Goal: Find specific page/section: Find specific page/section

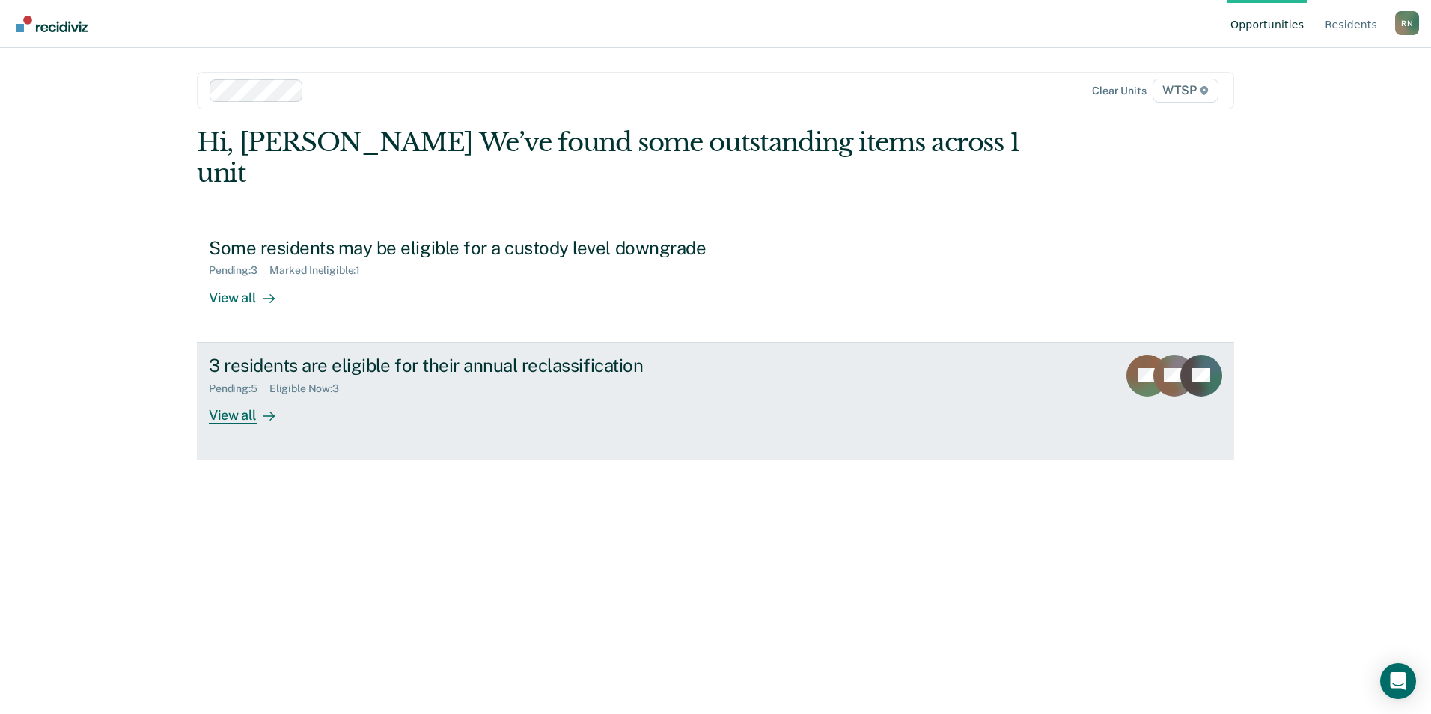
click at [240, 394] on div "View all" at bounding box center [251, 408] width 84 height 29
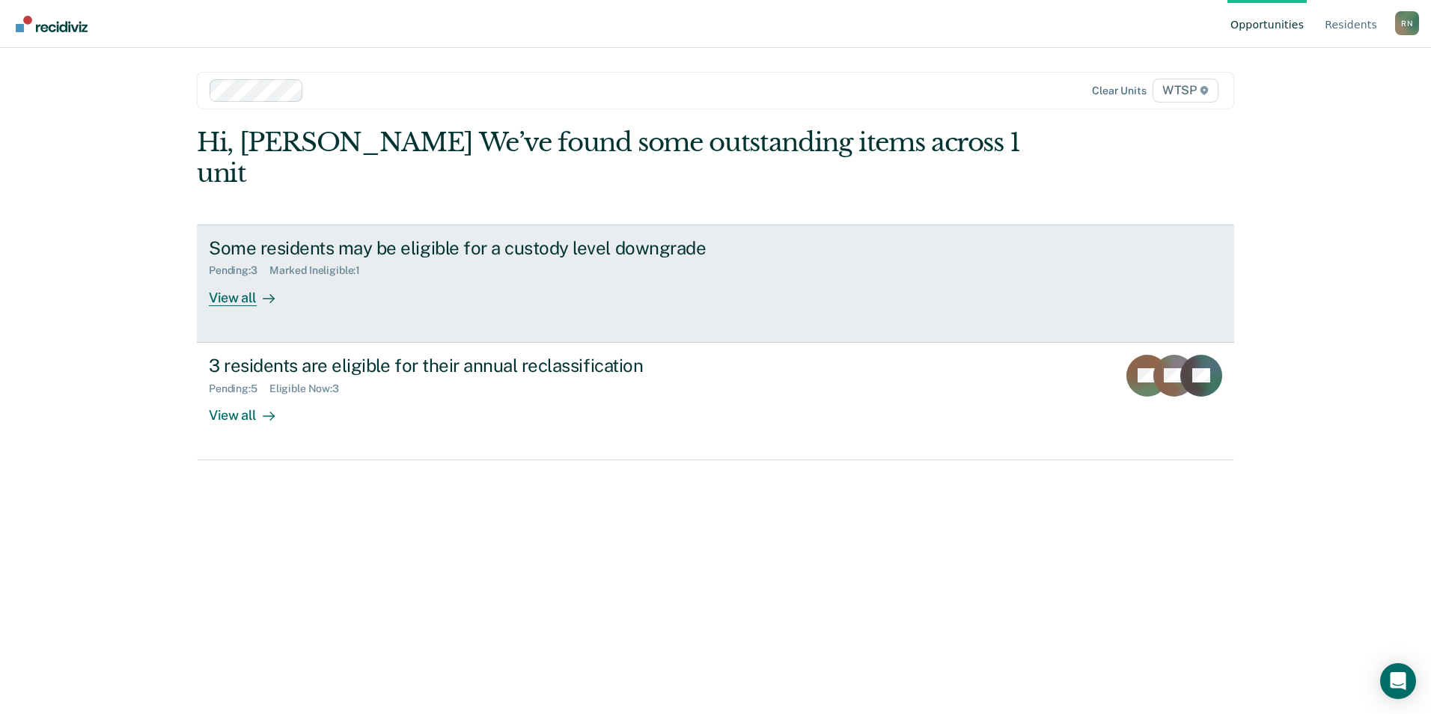
click at [238, 277] on div "View all" at bounding box center [251, 291] width 84 height 29
